Goal: Obtain resource: Download file/media

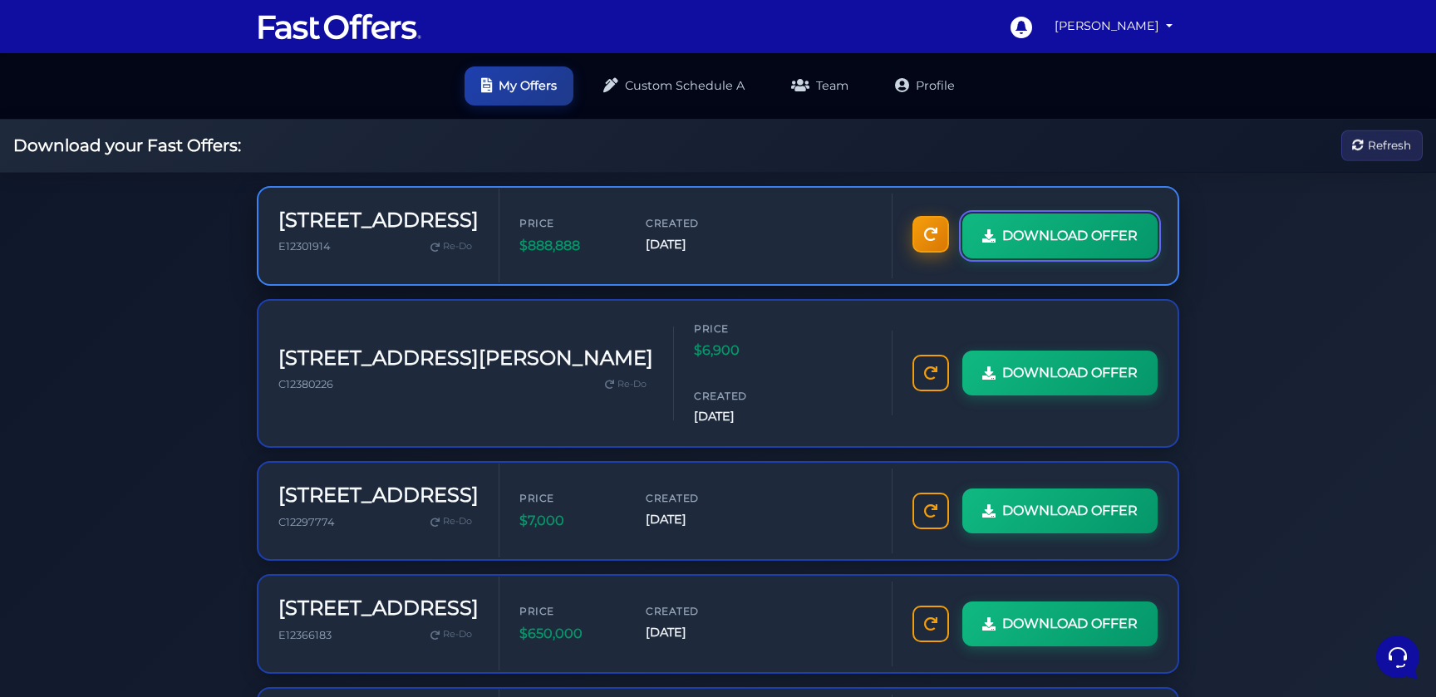
click at [1002, 247] on span "DOWNLOAD OFFER" at bounding box center [1069, 236] width 135 height 22
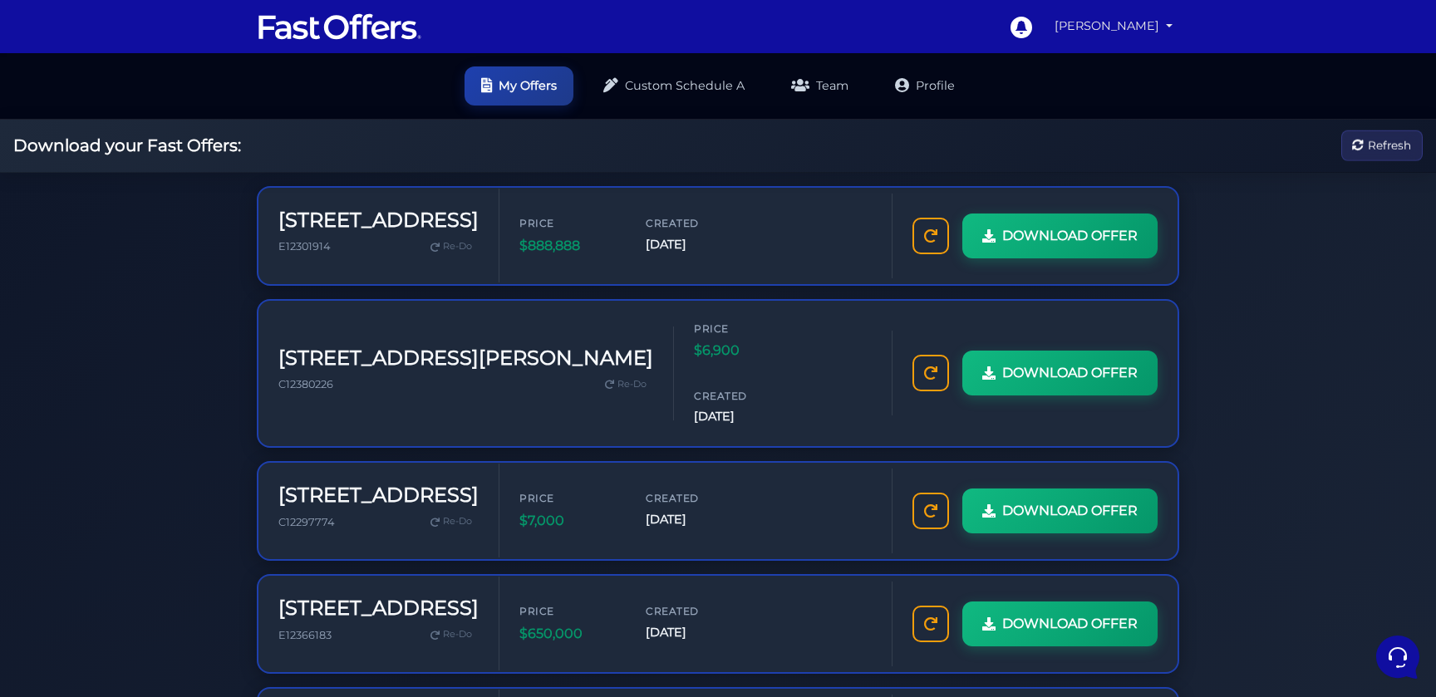
click at [1137, 29] on link "[PERSON_NAME]" at bounding box center [1113, 26] width 131 height 32
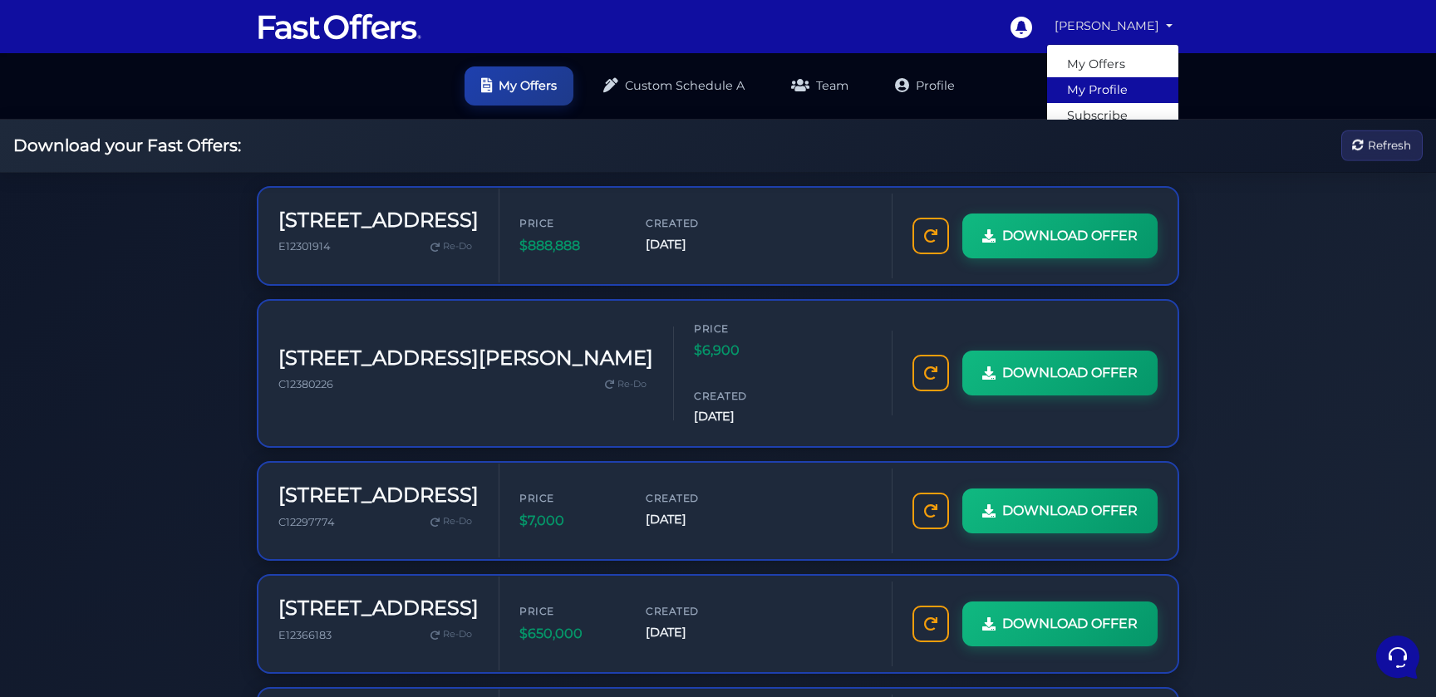
click at [1101, 92] on link "My Profile" at bounding box center [1112, 90] width 131 height 26
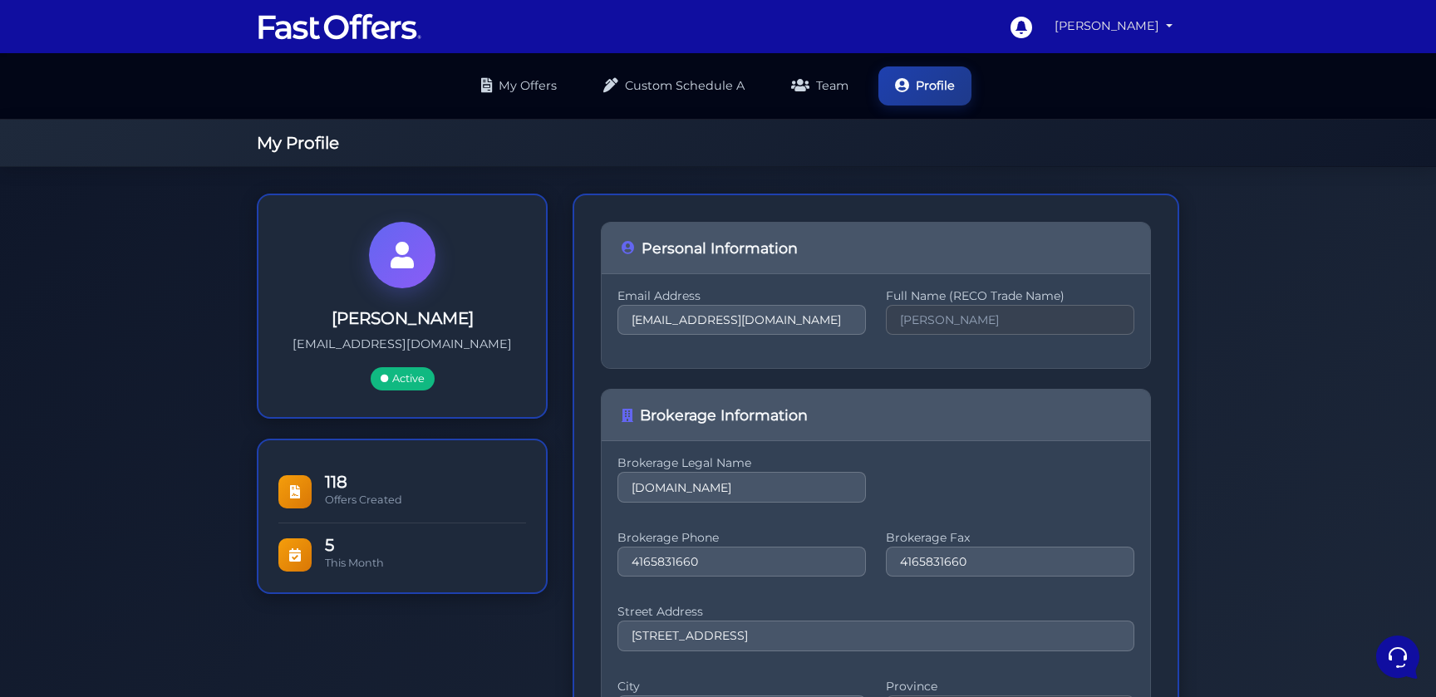
click at [1128, 28] on link "[PERSON_NAME]" at bounding box center [1113, 26] width 131 height 32
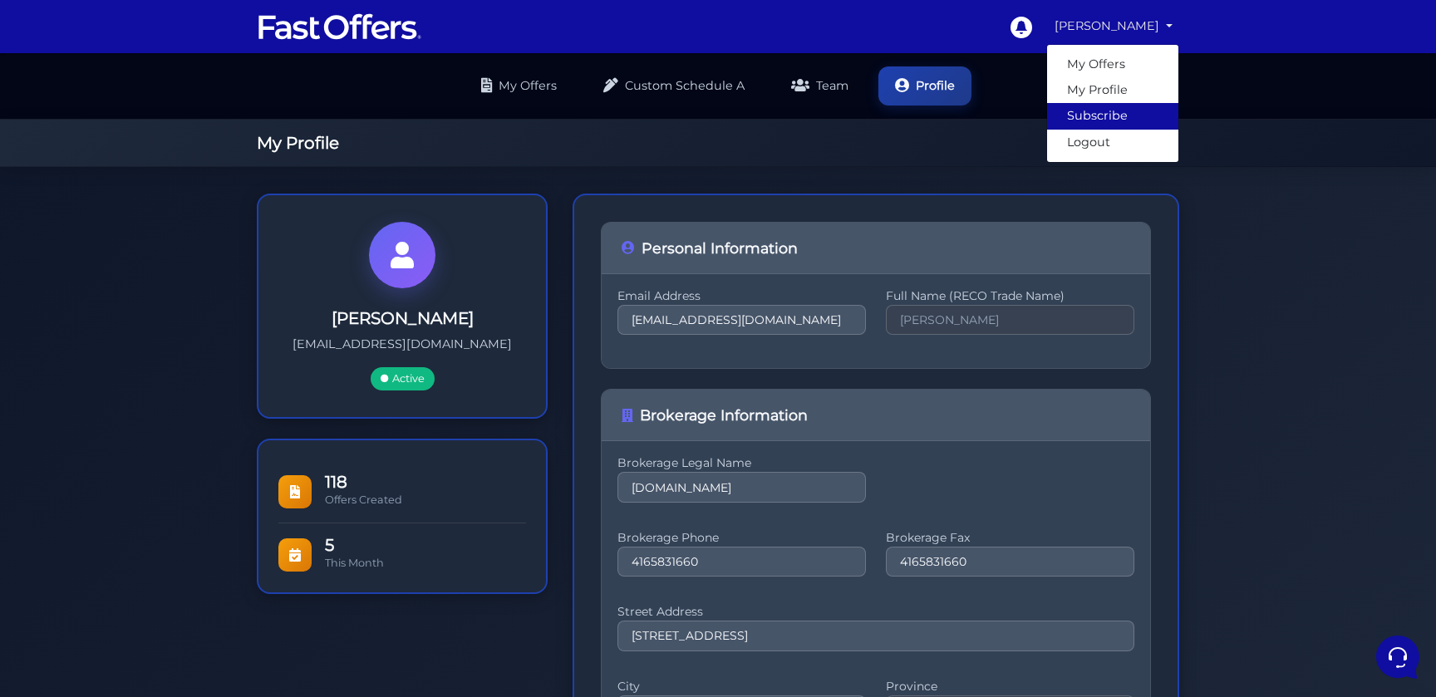
click at [1109, 121] on link "Subscribe" at bounding box center [1112, 116] width 131 height 26
